Goal: Task Accomplishment & Management: Complete application form

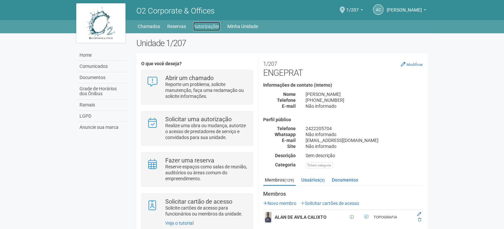
click at [205, 24] on link "Autorizações" at bounding box center [206, 26] width 27 height 9
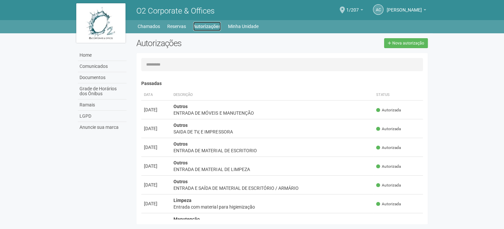
click at [216, 27] on link "Autorizações" at bounding box center [207, 26] width 28 height 9
click at [345, 11] on span at bounding box center [342, 10] width 5 height 7
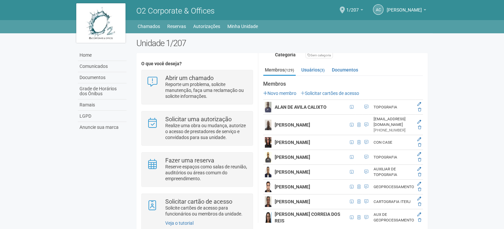
scroll to position [99, 0]
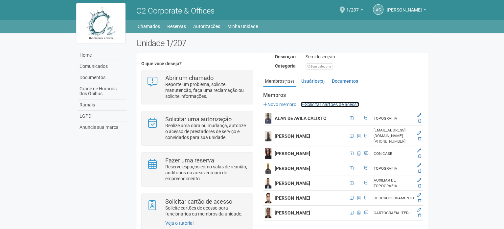
click at [310, 104] on link "Solicitar cartões de acesso" at bounding box center [330, 104] width 59 height 5
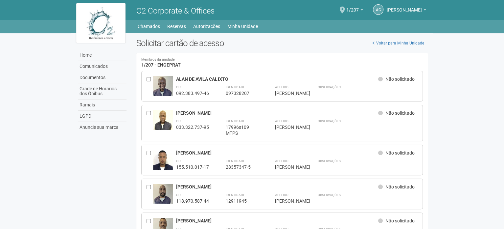
drag, startPoint x: 102, startPoint y: 85, endPoint x: 0, endPoint y: -40, distance: 161.1
drag, startPoint x: 147, startPoint y: 109, endPoint x: 128, endPoint y: 12, distance: 98.7
click at [83, 57] on link "Home" at bounding box center [102, 55] width 49 height 11
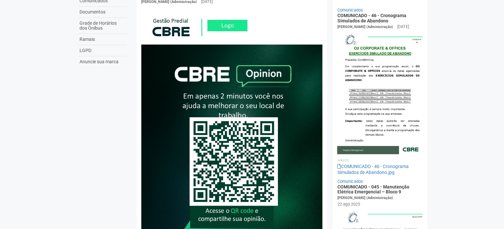
scroll to position [66, 0]
